Goal: Check status

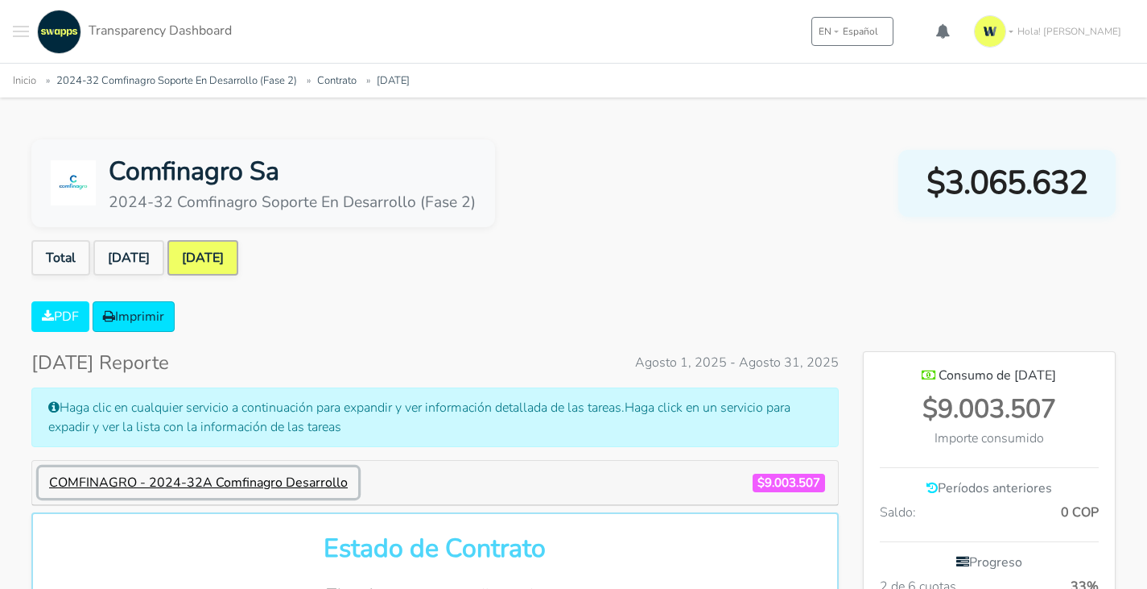
click at [258, 481] on button "COMFINAGRO - 2024-32A Comfinagro Desarrollo" at bounding box center [199, 482] width 320 height 31
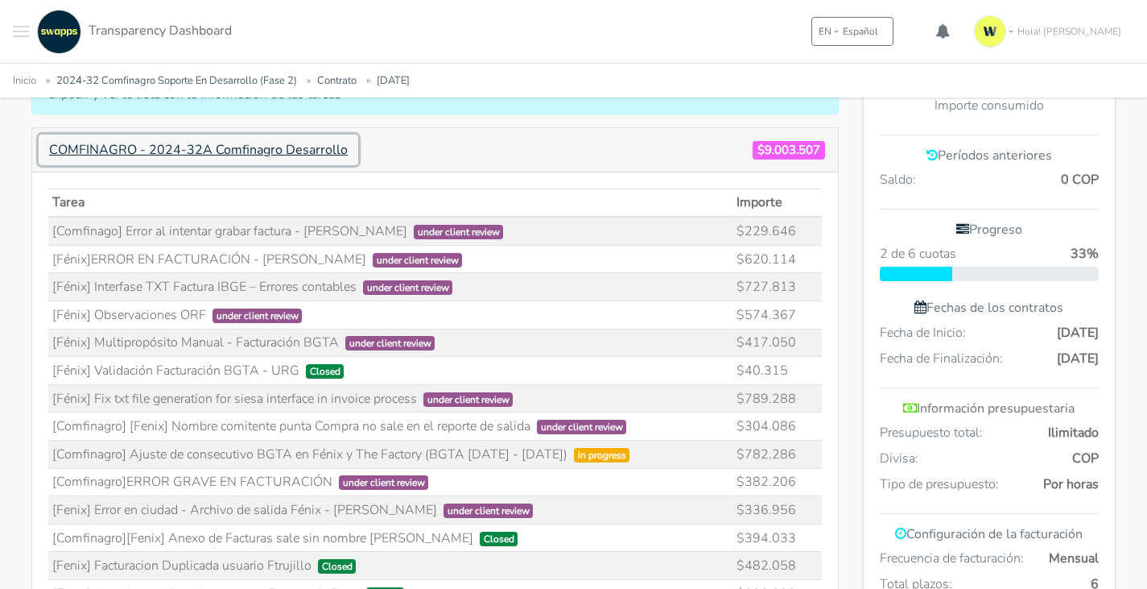
scroll to position [403, 0]
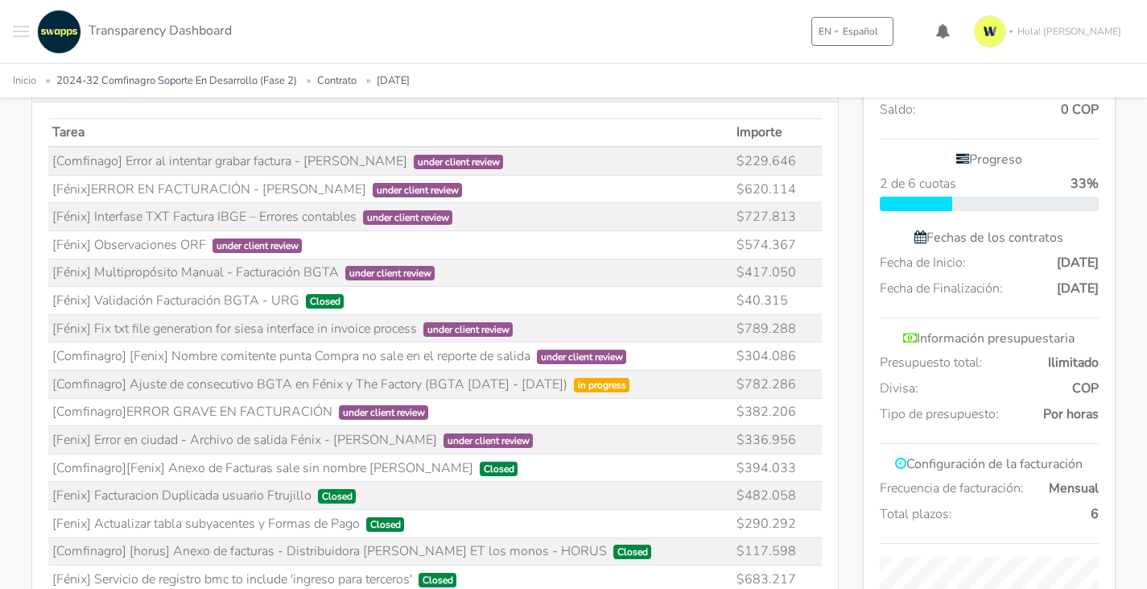
drag, startPoint x: 426, startPoint y: 383, endPoint x: 535, endPoint y: 390, distance: 109.7
click at [535, 390] on td "[Comfinagro] Ajuste de consecutivo BGTA en Fénix y The Factory (BGTA [DATE] - […" at bounding box center [390, 384] width 685 height 28
click at [693, 39] on div "My Tickets Nuevo Mis Contratos 2024-32B Comfinagro Innovación 2024-32 Comfinagr…" at bounding box center [573, 31] width 1147 height 63
drag, startPoint x: 539, startPoint y: 384, endPoint x: 428, endPoint y: 385, distance: 110.3
click at [428, 385] on td "[Comfinagro] Ajuste de consecutivo BGTA en Fénix y The Factory (BGTA [DATE] - […" at bounding box center [390, 384] width 685 height 28
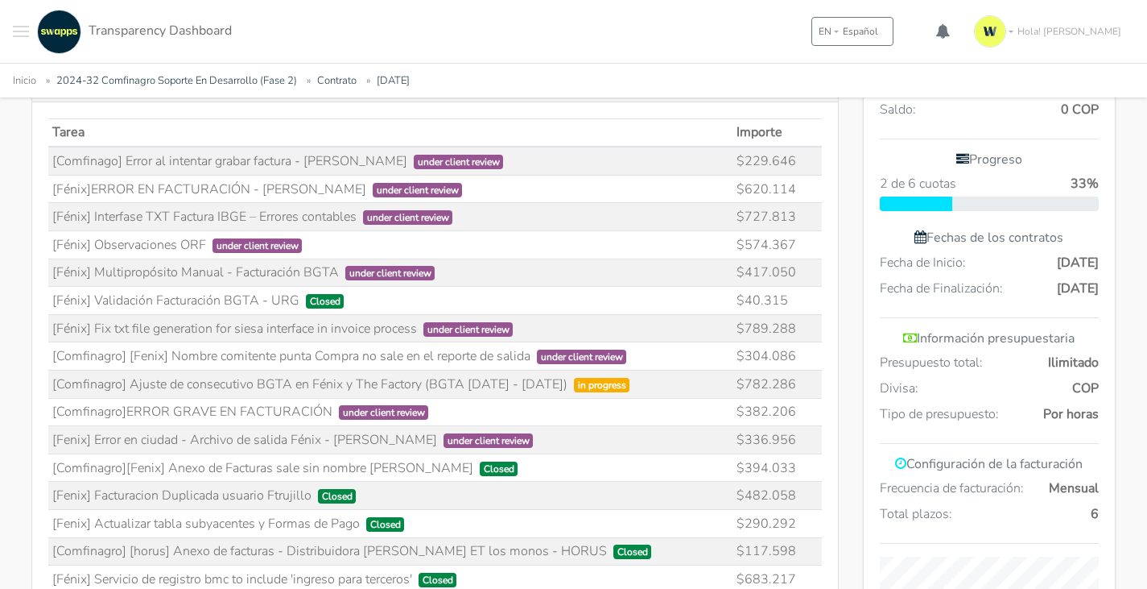
click at [380, 304] on td "[Fénix] Validación Facturación BGTA - URG Closed" at bounding box center [390, 301] width 685 height 28
click at [574, 385] on span "in progress" at bounding box center [602, 385] width 56 height 14
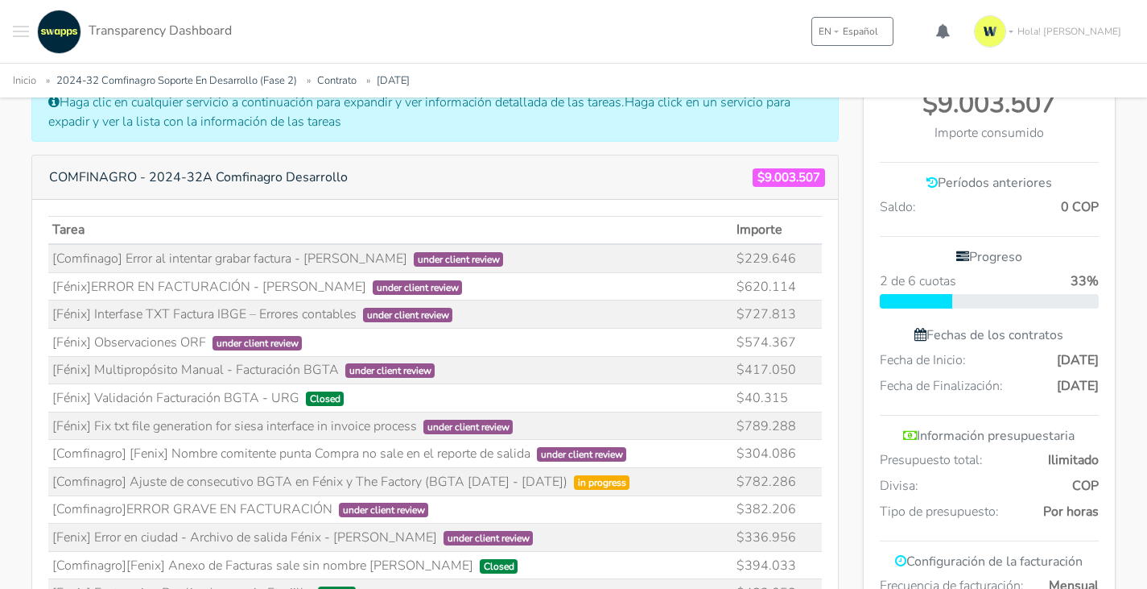
scroll to position [161, 0]
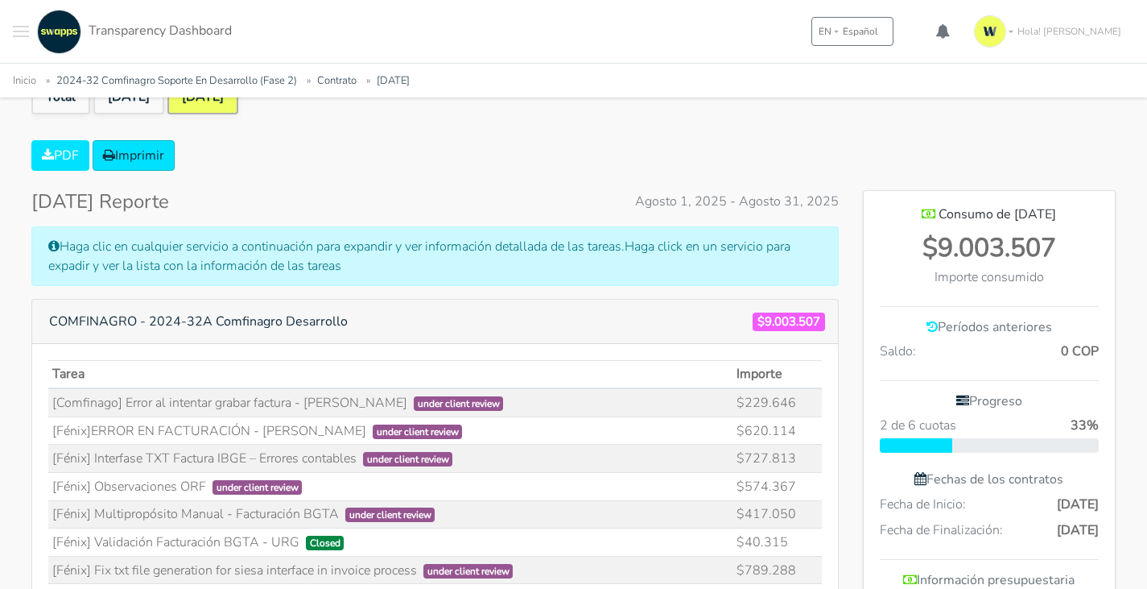
drag, startPoint x: 924, startPoint y: 242, endPoint x: 1066, endPoint y: 244, distance: 142.5
click at [1066, 244] on div "$9.003.507" at bounding box center [989, 248] width 219 height 39
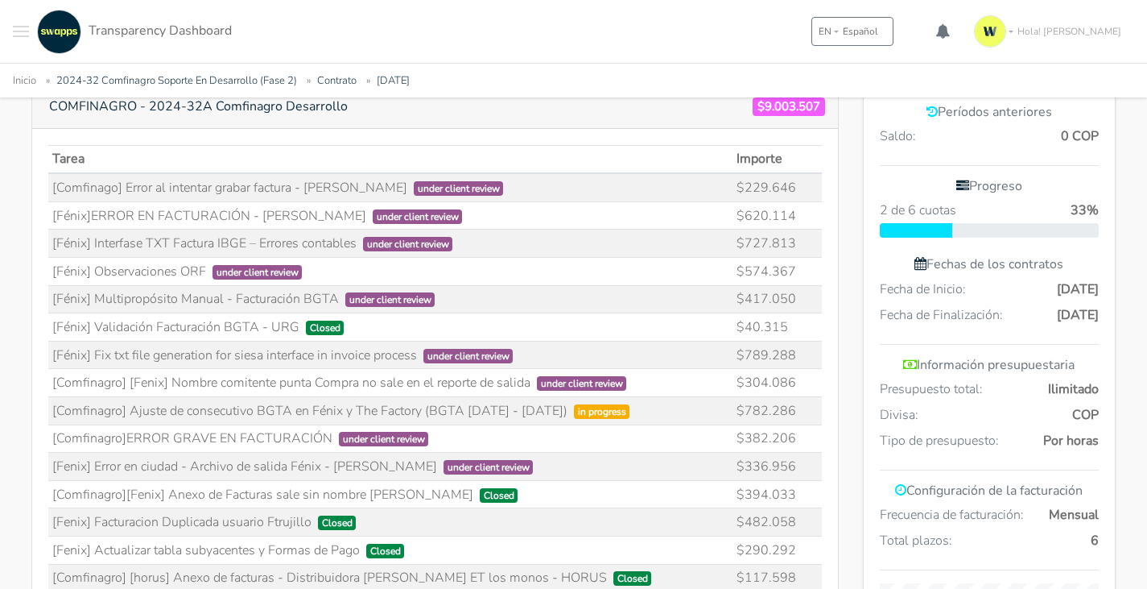
scroll to position [403, 0]
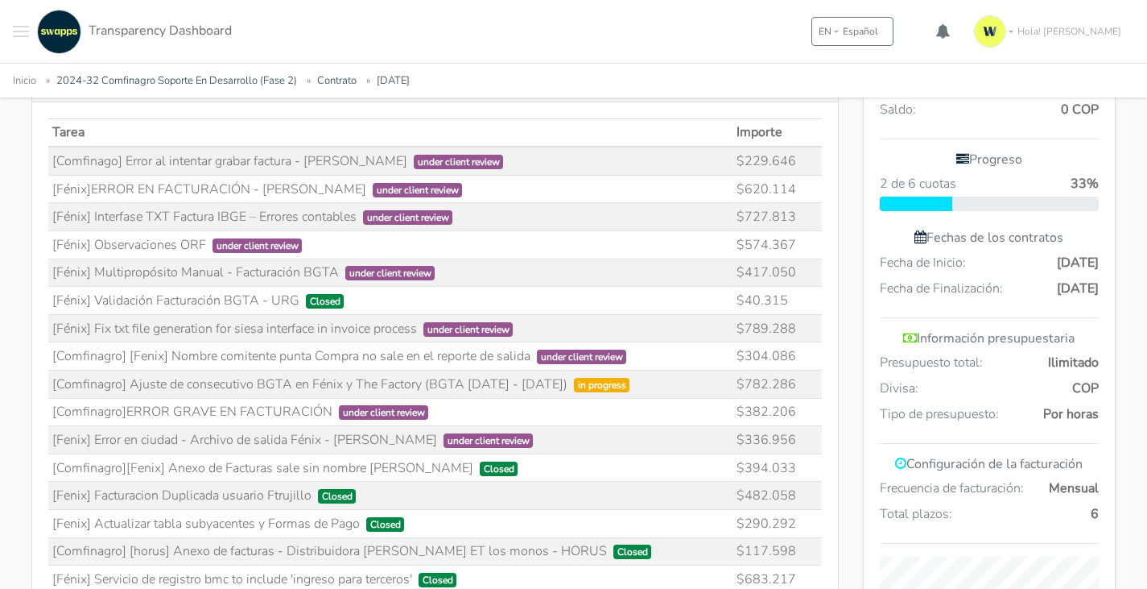
drag, startPoint x: 219, startPoint y: 245, endPoint x: 305, endPoint y: 248, distance: 86.2
click at [303, 248] on span "under client review" at bounding box center [258, 245] width 90 height 14
drag, startPoint x: 748, startPoint y: 241, endPoint x: 794, endPoint y: 241, distance: 45.9
click at [794, 241] on td "$574.367" at bounding box center [778, 244] width 89 height 28
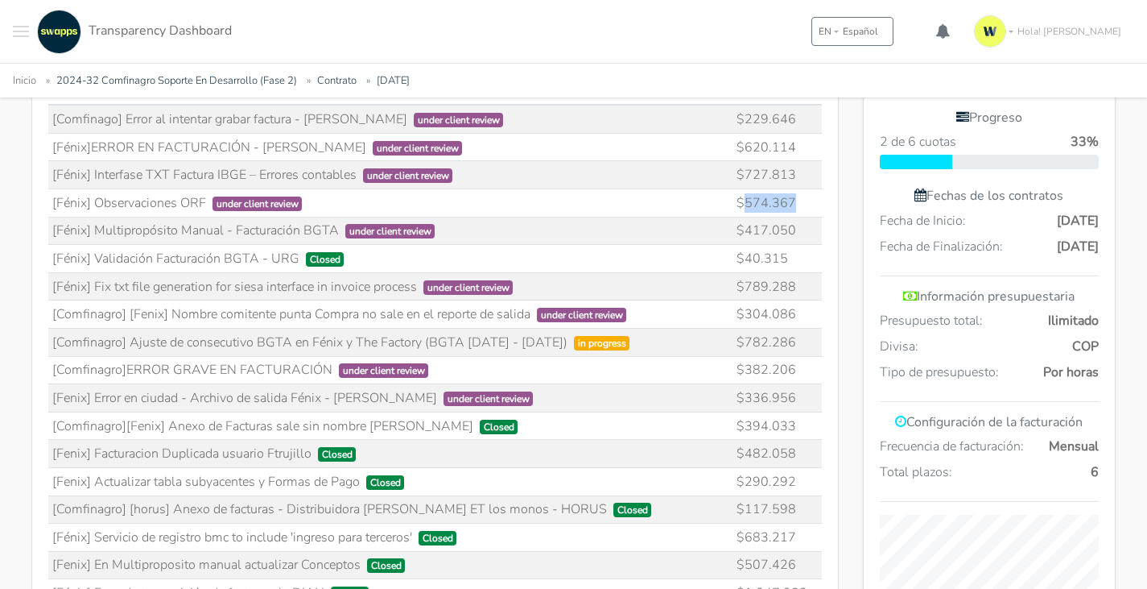
scroll to position [483, 0]
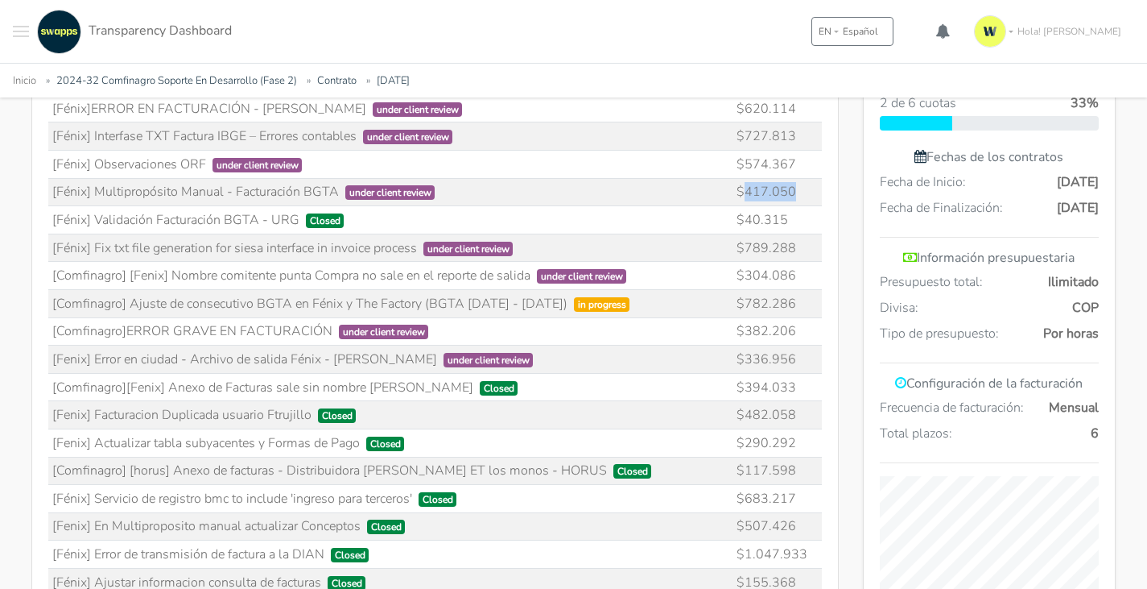
drag, startPoint x: 792, startPoint y: 194, endPoint x: 746, endPoint y: 195, distance: 45.9
click at [746, 195] on td "$417.050" at bounding box center [778, 192] width 89 height 28
drag, startPoint x: 745, startPoint y: 245, endPoint x: 792, endPoint y: 245, distance: 47.5
click at [792, 245] on td "$789.288" at bounding box center [778, 247] width 89 height 28
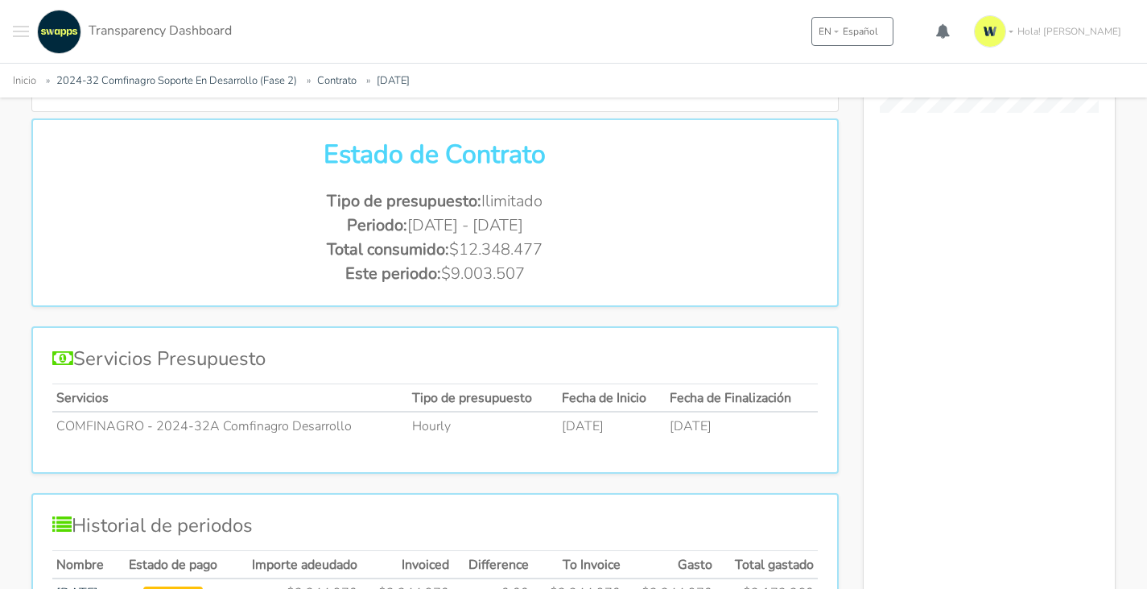
scroll to position [725, 0]
